Goal: Find specific page/section: Find specific page/section

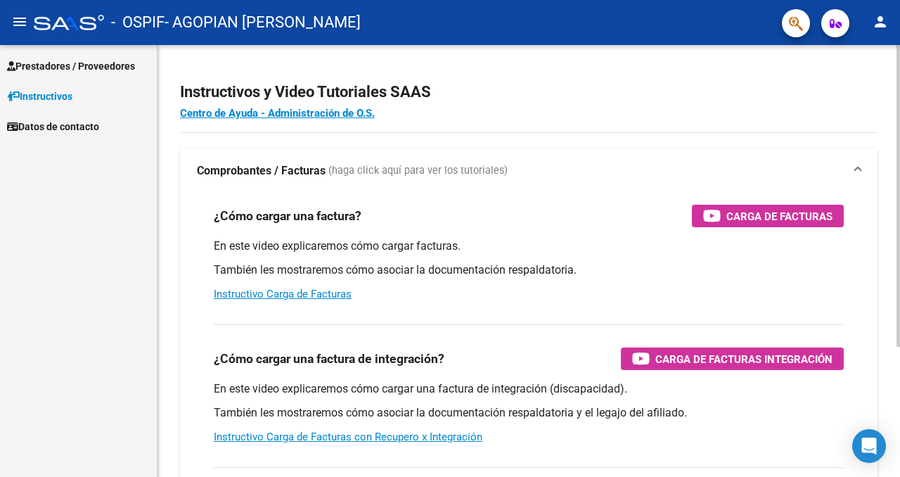
click at [803, 98] on h2 "Instructivos y Video Tutoriales SAAS" at bounding box center [529, 92] width 698 height 27
click at [782, 98] on h2 "Instructivos y Video Tutoriales SAAS" at bounding box center [529, 92] width 698 height 27
click at [99, 66] on span "Prestadores / Proveedores" at bounding box center [71, 65] width 128 height 15
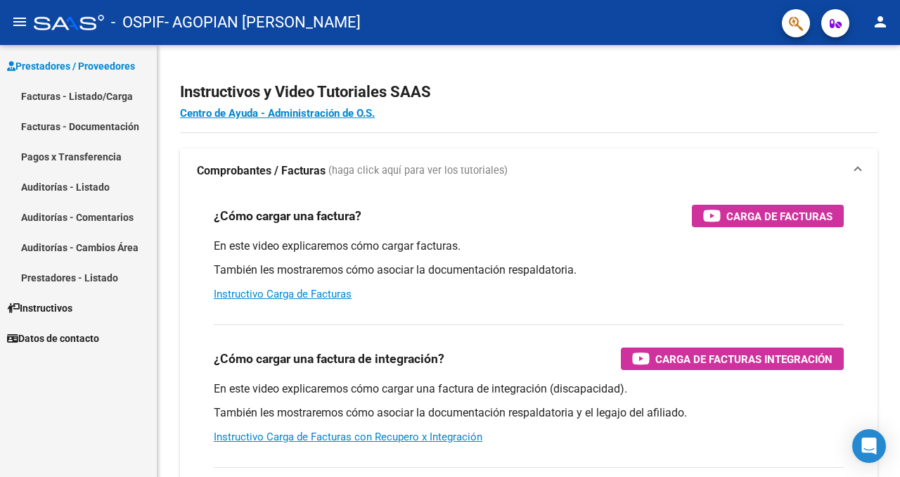
click at [103, 91] on link "Facturas - Listado/Carga" at bounding box center [78, 96] width 157 height 30
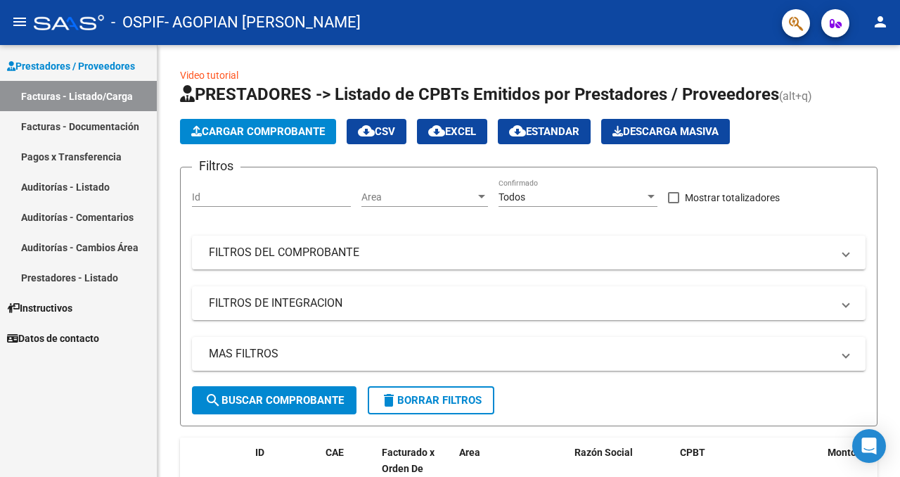
click at [117, 131] on link "Facturas - Documentación" at bounding box center [78, 126] width 157 height 30
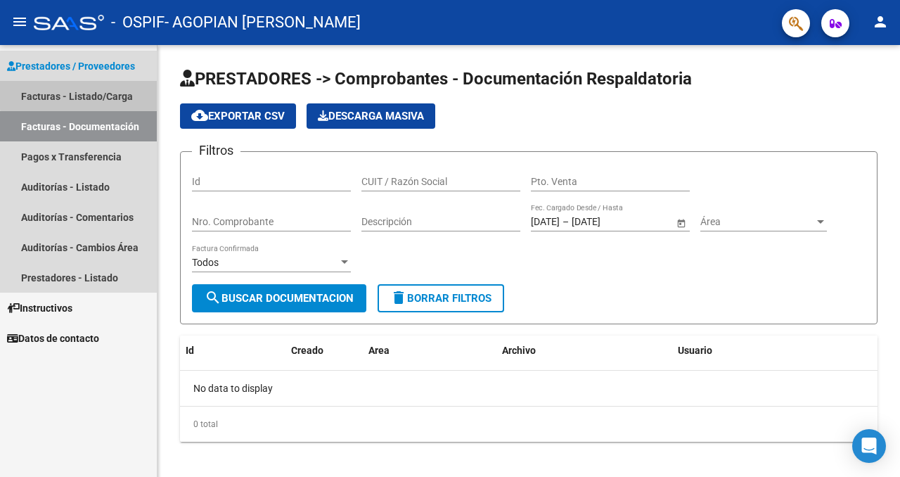
click at [115, 92] on link "Facturas - Listado/Carga" at bounding box center [78, 96] width 157 height 30
